Goal: Task Accomplishment & Management: Use online tool/utility

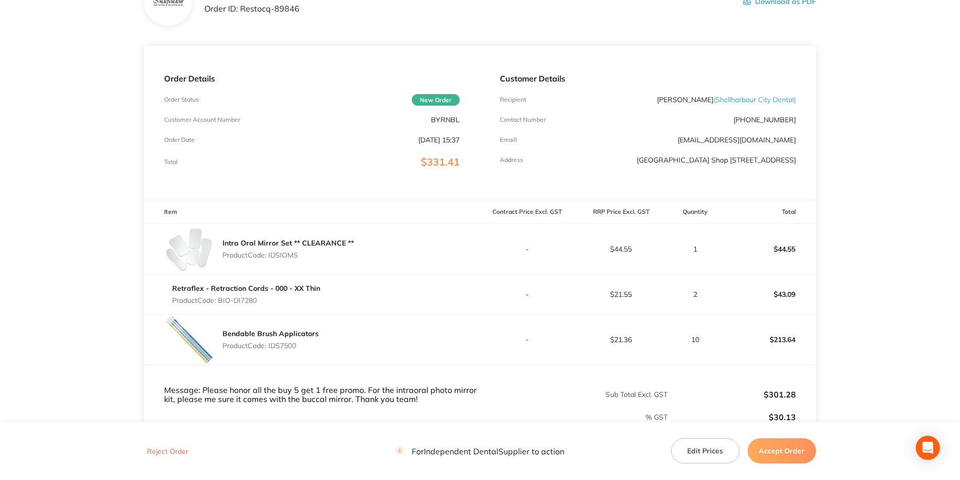
scroll to position [151, 0]
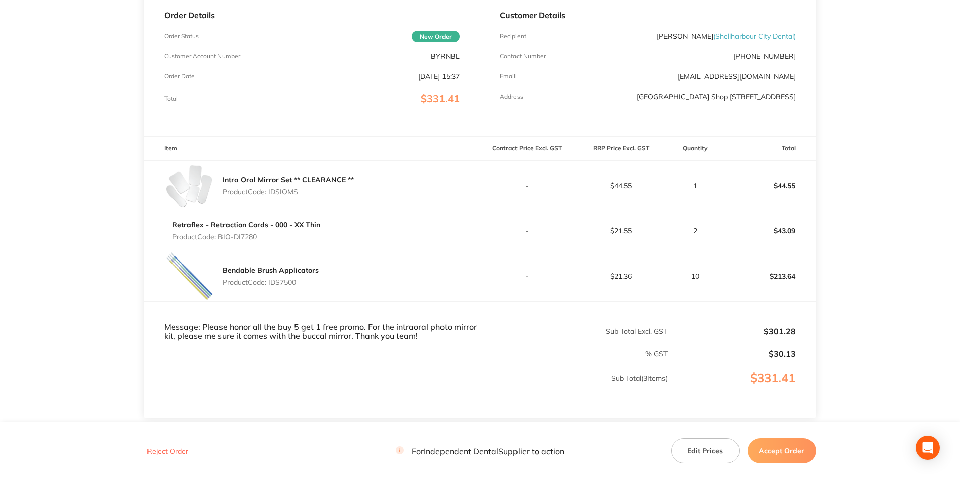
click at [782, 450] on button "Accept Order" at bounding box center [781, 450] width 68 height 25
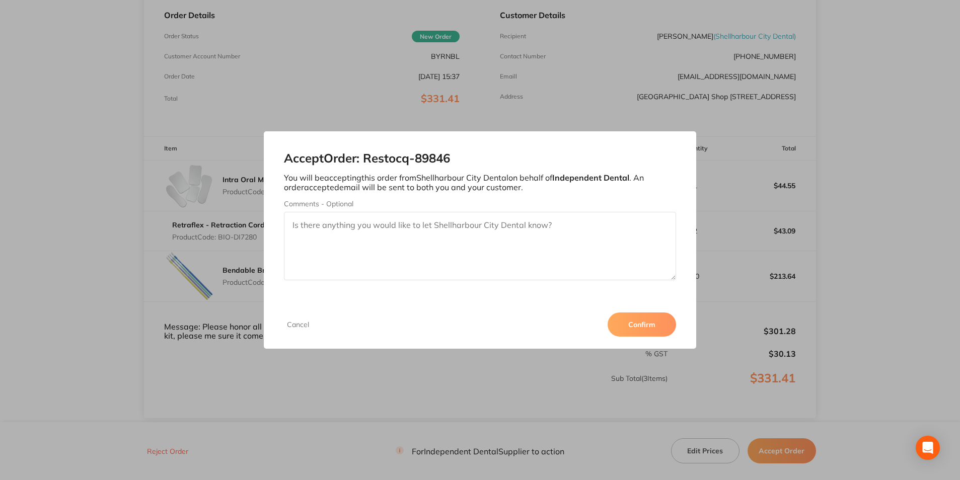
click at [647, 323] on button "Confirm" at bounding box center [641, 325] width 68 height 24
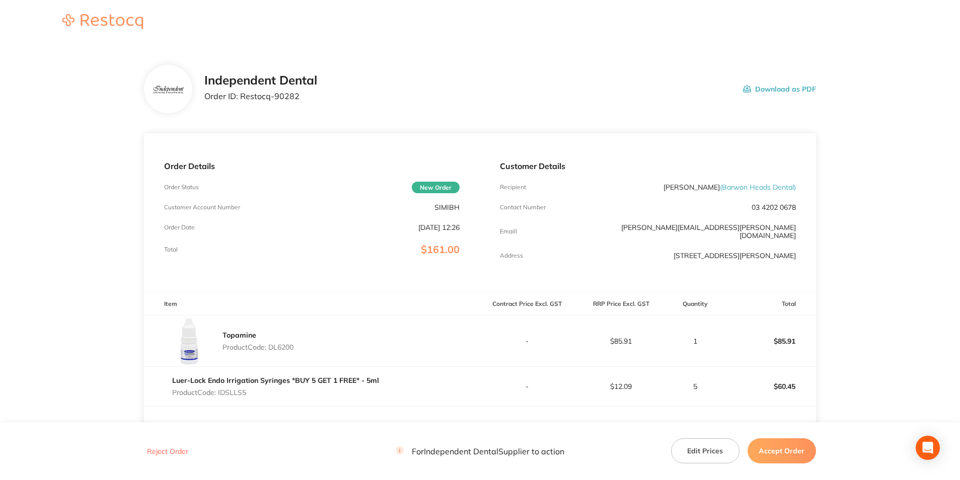
click at [799, 85] on button "Download as PDF" at bounding box center [779, 88] width 73 height 31
click at [799, 452] on button "Accept Order" at bounding box center [781, 450] width 68 height 25
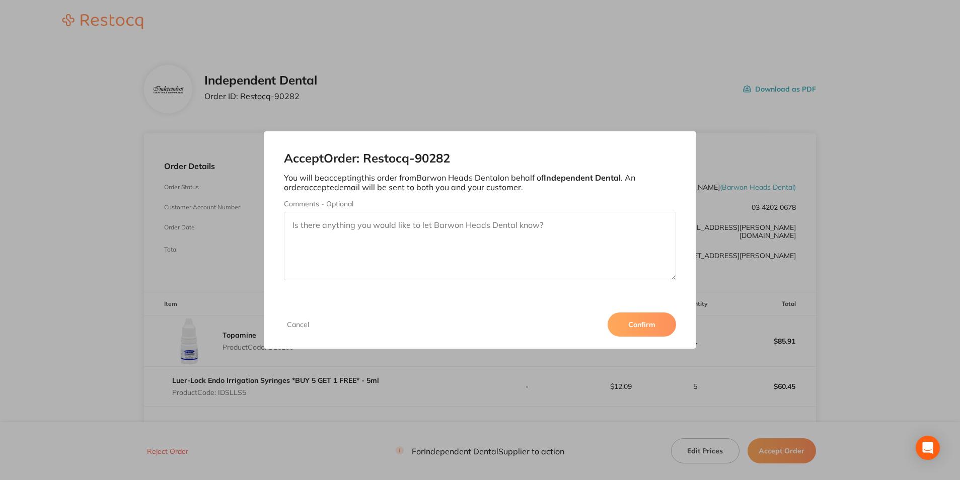
click at [649, 329] on button "Confirm" at bounding box center [641, 325] width 68 height 24
